Goal: Find specific page/section

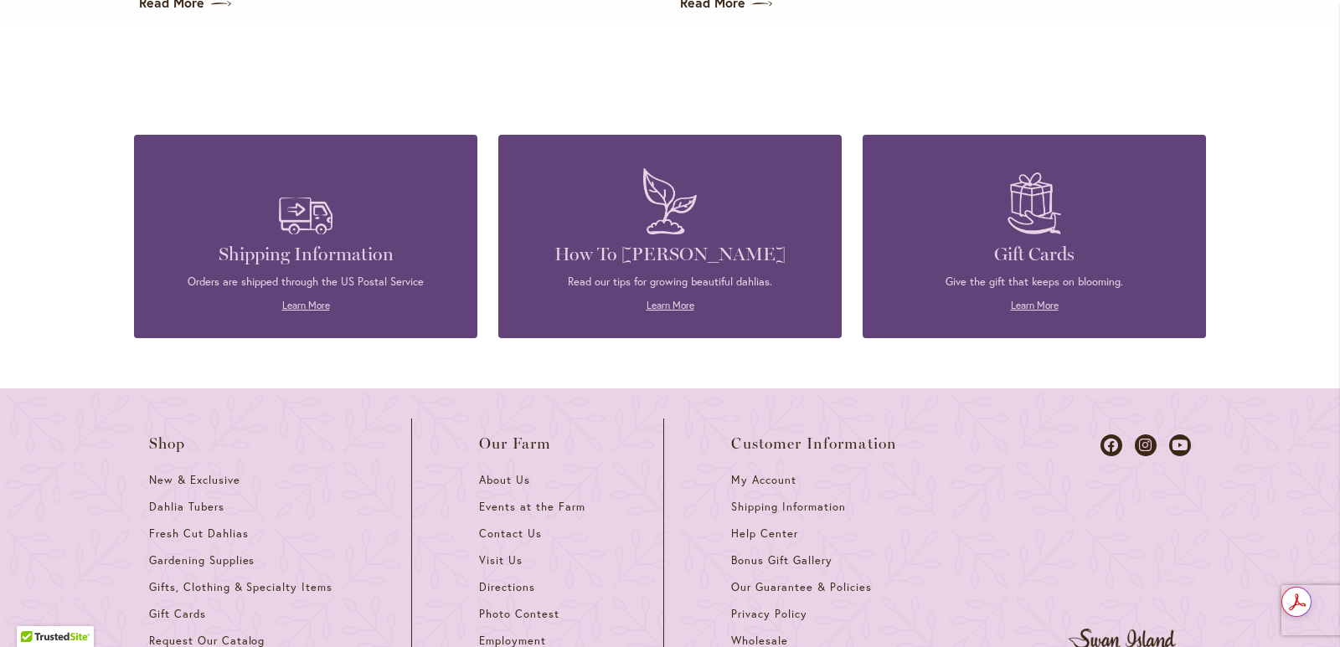
scroll to position [4608, 0]
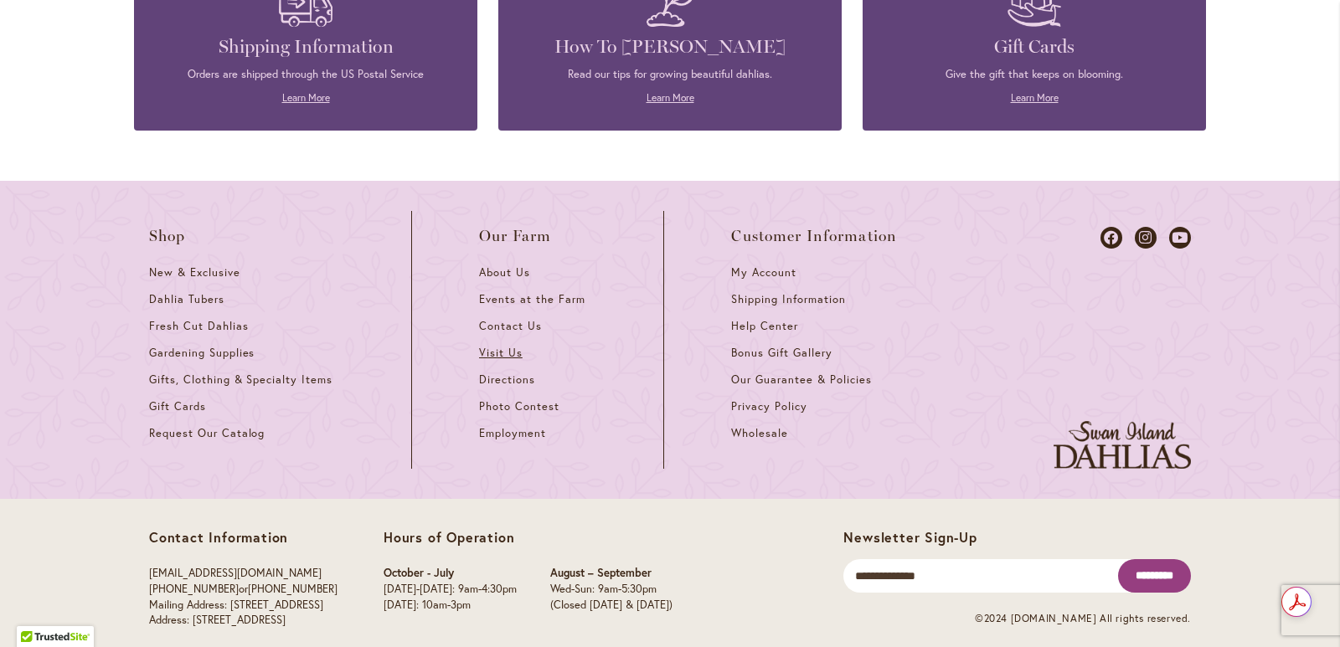
click at [488, 346] on span "Visit Us" at bounding box center [501, 353] width 44 height 14
